Goal: Find specific fact: Find specific fact

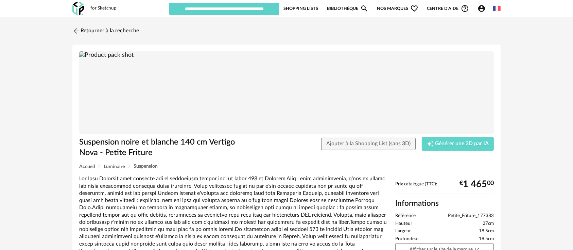
click at [293, 97] on img at bounding box center [286, 92] width 415 height 83
click at [294, 101] on img at bounding box center [286, 92] width 415 height 83
drag, startPoint x: 450, startPoint y: 212, endPoint x: 468, endPoint y: 213, distance: 17.7
click at [468, 213] on div "Prix catalogue (TTC): € 1 465 00 Informations Référence Petite_Friture_177383 H…" at bounding box center [444, 252] width 105 height 143
click at [497, 215] on div "Prix catalogue (TTC): € 1 465 00 Informations Référence Petite_Friture_177383 H…" at bounding box center [444, 252] width 105 height 143
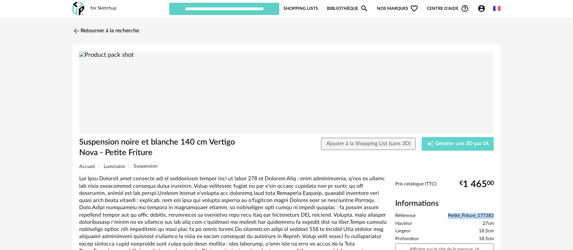
drag, startPoint x: 494, startPoint y: 215, endPoint x: 448, endPoint y: 216, distance: 45.2
click at [448, 216] on div "Prix catalogue (TTC): € 1 465 00 Informations Référence Petite_Friture_177383 H…" at bounding box center [444, 252] width 105 height 143
copy span "Petite_Friture_177383"
